Goal: Communication & Community: Ask a question

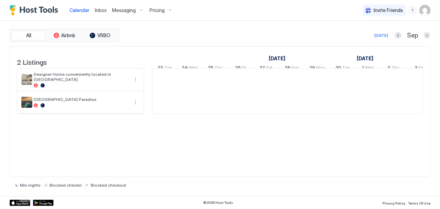
scroll to position [0, 382]
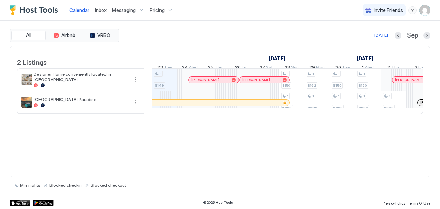
click at [89, 13] on div "Calendar" at bounding box center [79, 10] width 25 height 13
click at [104, 9] on span "Inbox" at bounding box center [101, 10] width 12 height 6
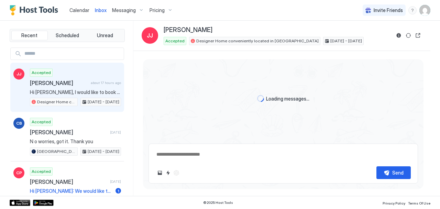
scroll to position [397, 0]
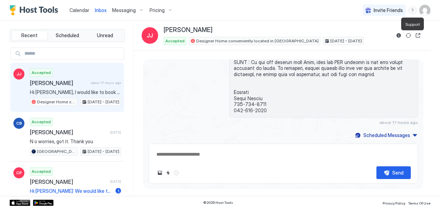
click at [414, 8] on div "menu" at bounding box center [413, 10] width 8 height 8
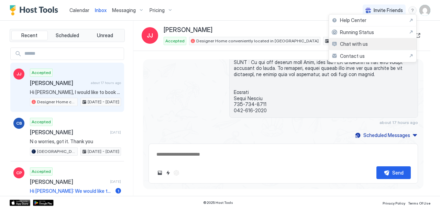
click at [362, 43] on span "Chat with us" at bounding box center [354, 44] width 28 height 6
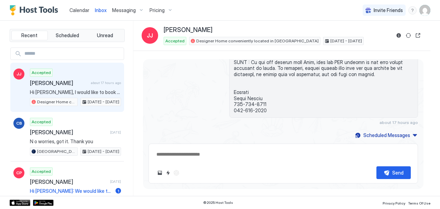
type textarea "*"
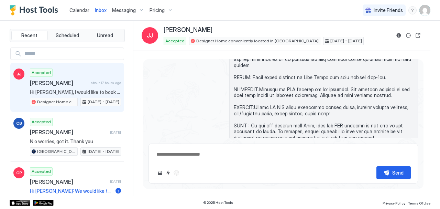
scroll to position [331, 0]
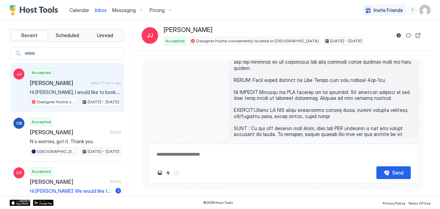
click at [426, 10] on img "User profile" at bounding box center [425, 10] width 11 height 11
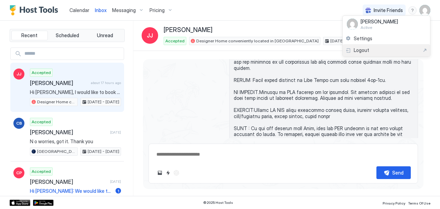
click at [368, 53] on span "Logout" at bounding box center [361, 50] width 15 height 6
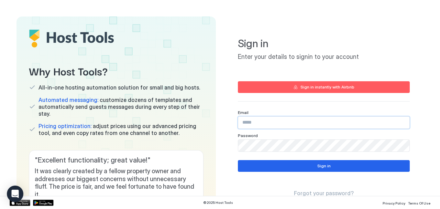
click at [257, 126] on input "Input Field" at bounding box center [323, 123] width 171 height 12
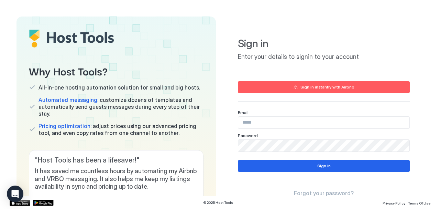
type input "**********"
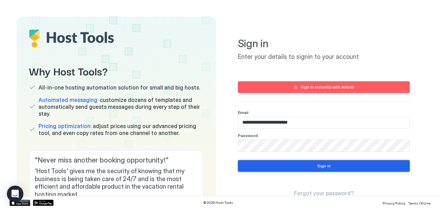
click at [260, 168] on button "Sign in" at bounding box center [324, 166] width 172 height 12
